Goal: Information Seeking & Learning: Learn about a topic

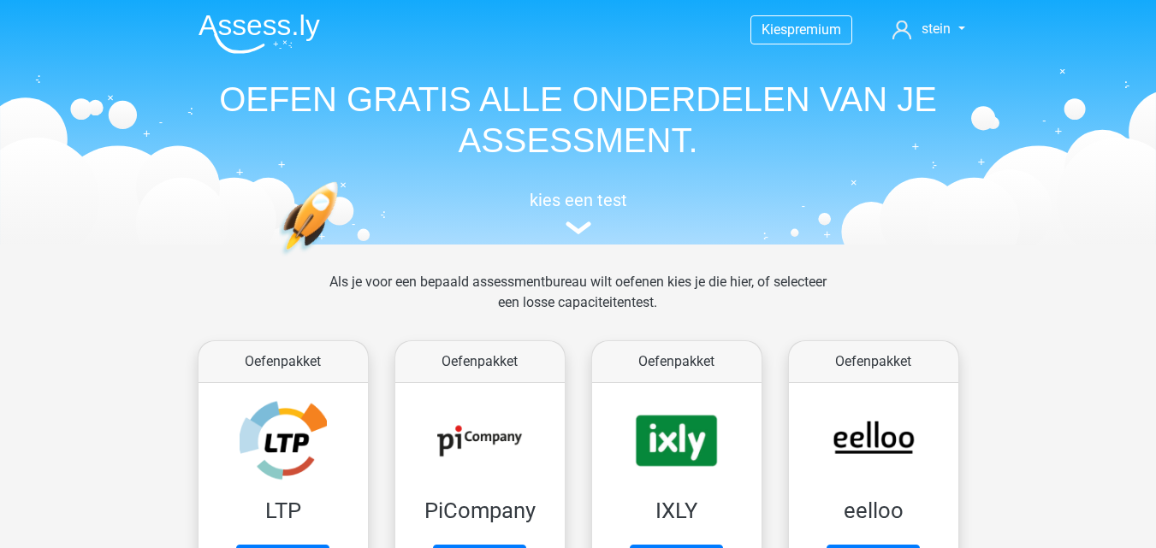
scroll to position [20, 0]
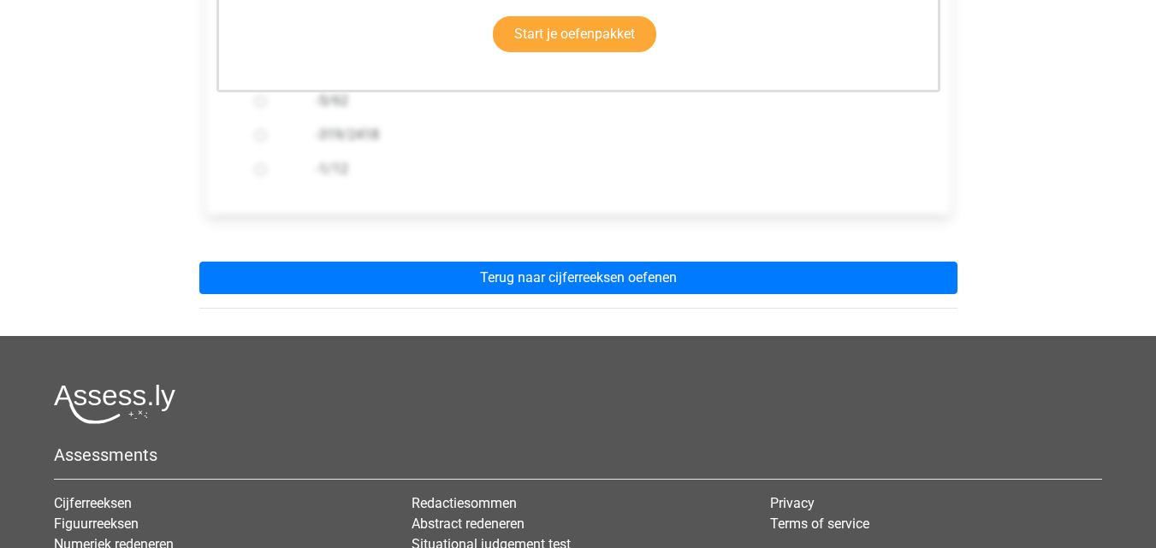
scroll to position [560, 0]
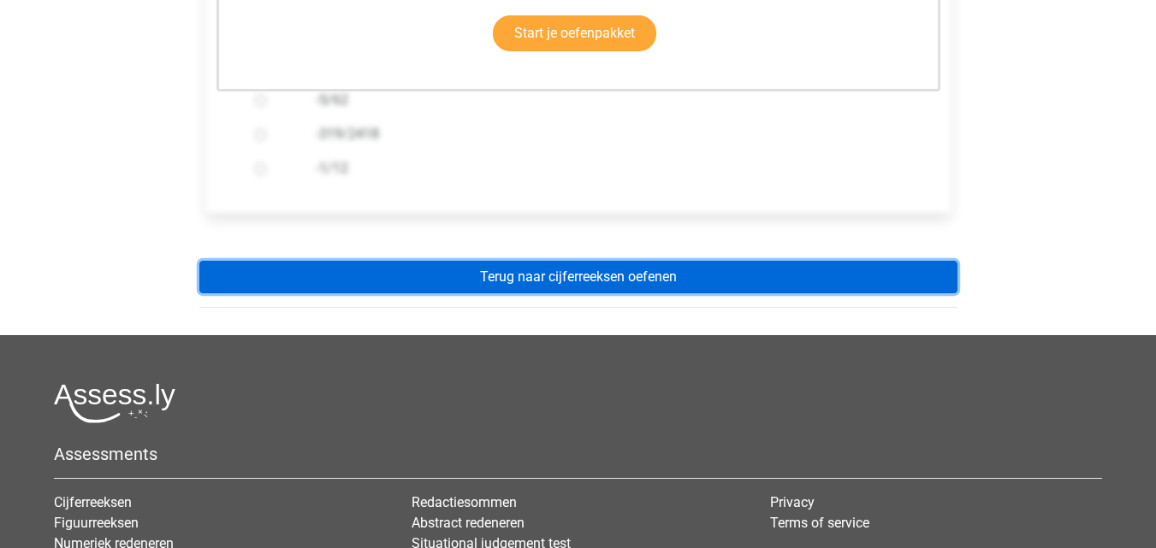
click at [570, 281] on link "Terug naar cijferreeksen oefenen" at bounding box center [578, 277] width 758 height 33
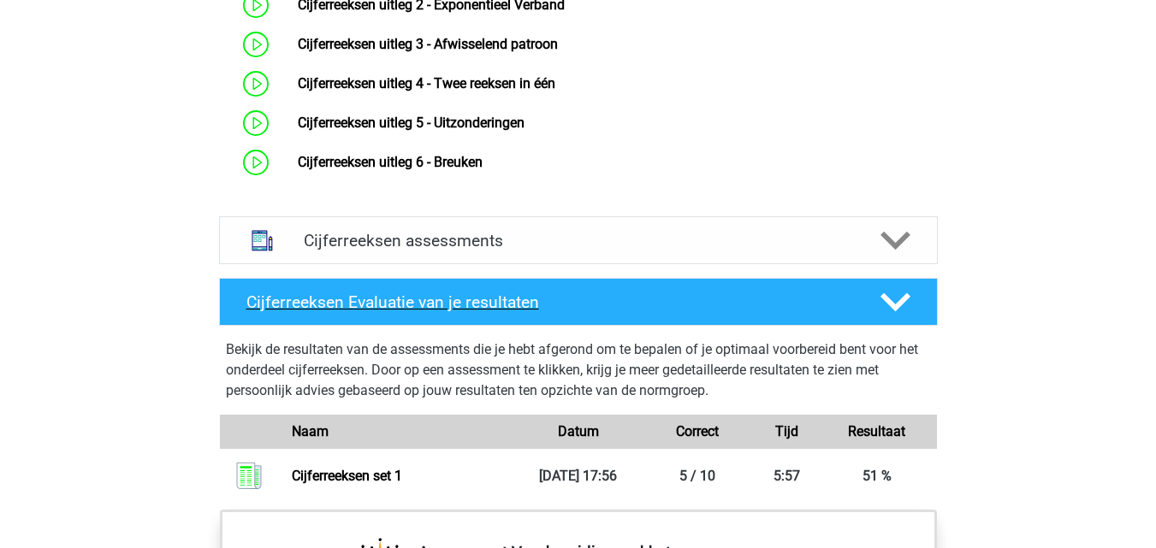
scroll to position [1276, 0]
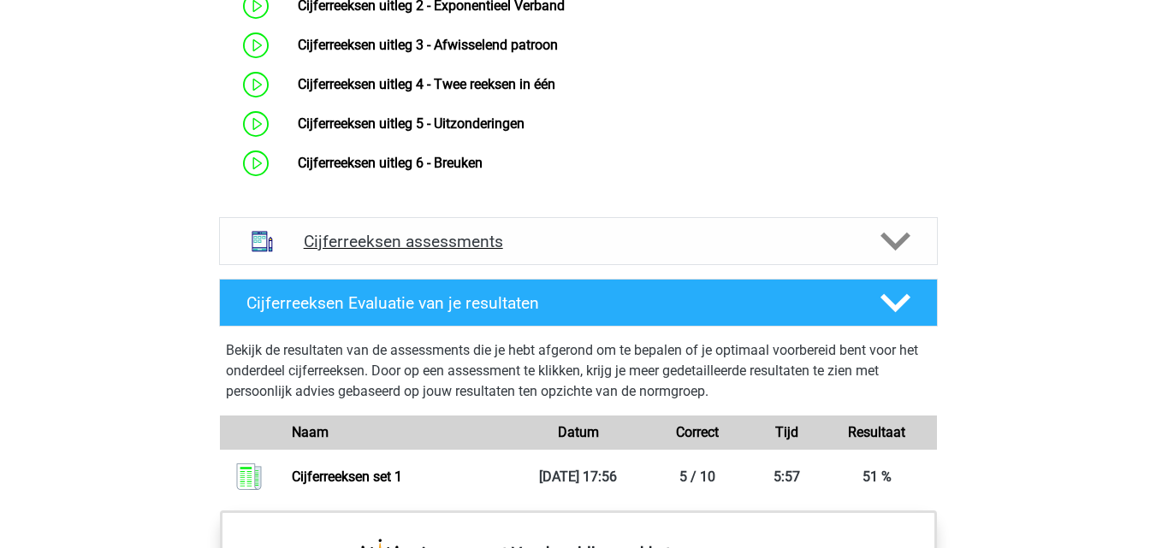
click at [512, 251] on h4 "Cijferreeksen assessments" at bounding box center [578, 242] width 549 height 20
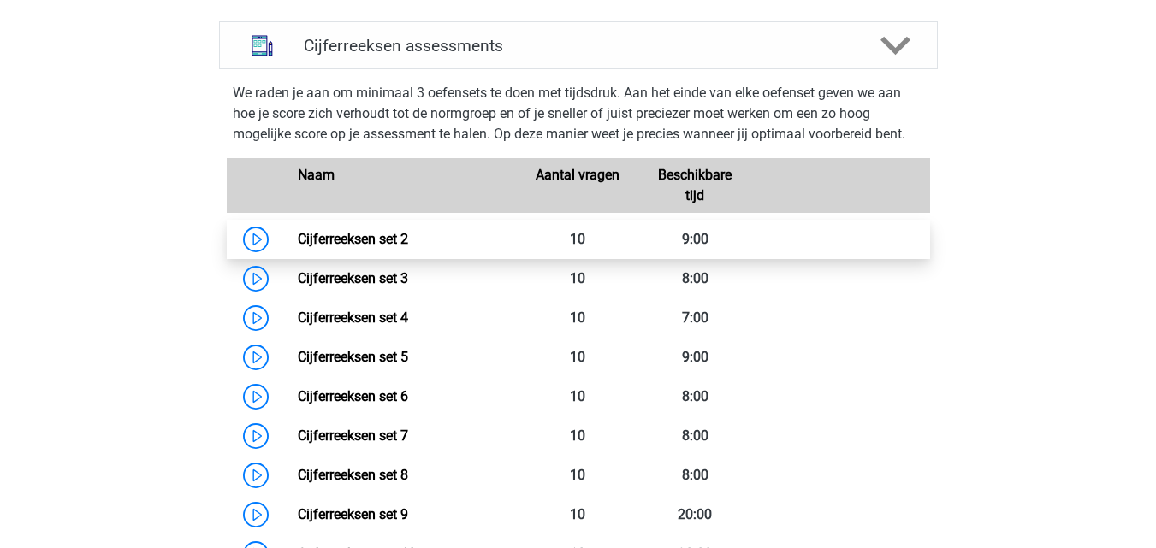
scroll to position [1473, 0]
